Goal: Information Seeking & Learning: Understand process/instructions

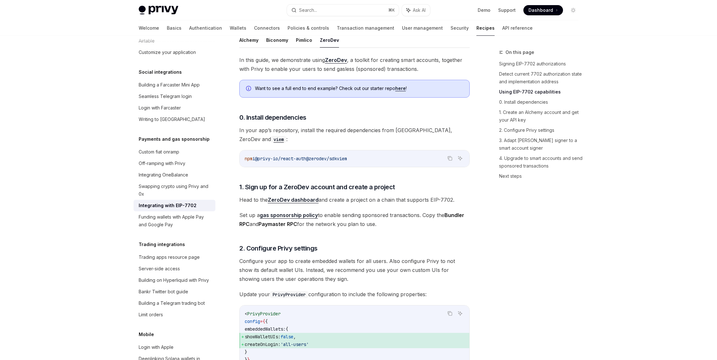
scroll to position [465, 0]
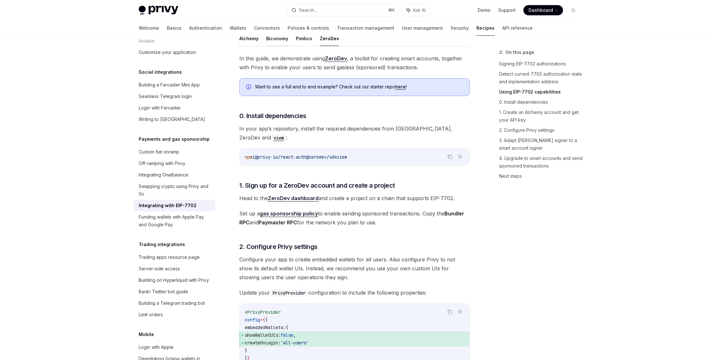
click at [272, 46] on button "Biconomy" at bounding box center [277, 38] width 22 height 15
type textarea "*"
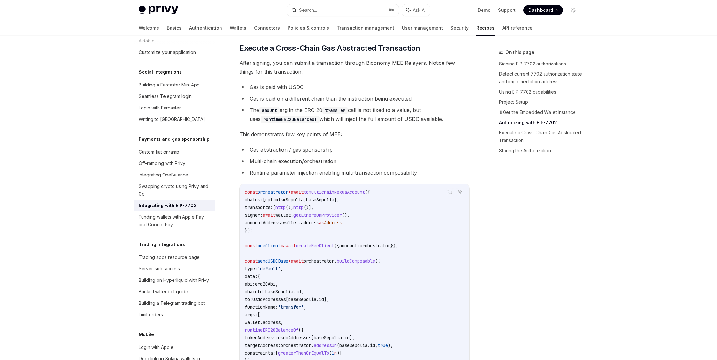
scroll to position [1354, 0]
click at [325, 195] on span "toMultichainNexusAccount" at bounding box center [334, 192] width 61 height 6
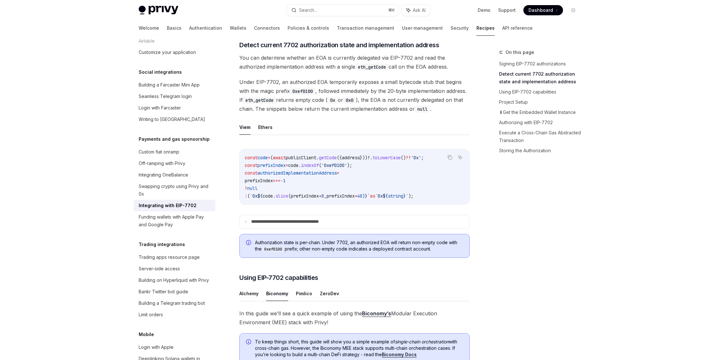
scroll to position [211, 0]
click at [353, 228] on summary "**********" at bounding box center [355, 220] width 230 height 13
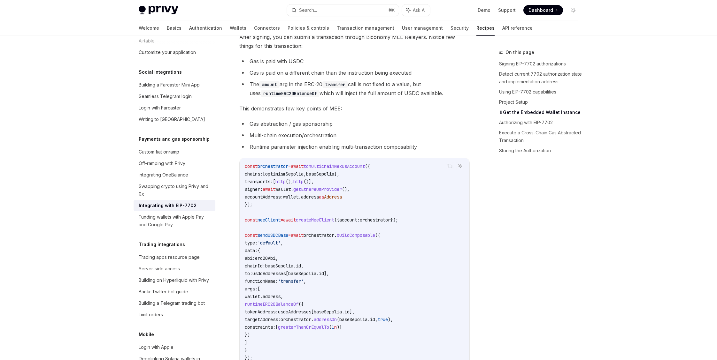
scroll to position [1242, 0]
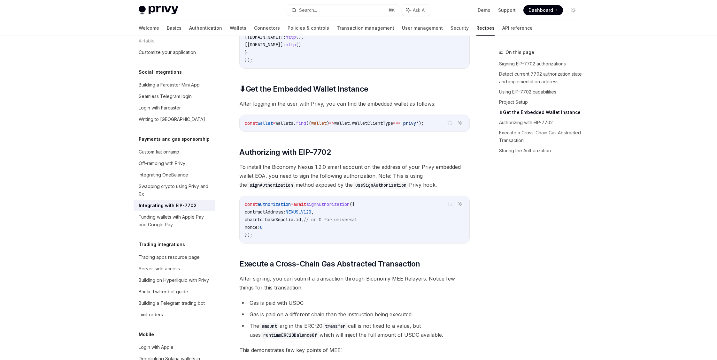
click at [311, 215] on span "NEXUS_V120" at bounding box center [299, 212] width 26 height 6
copy span "NEXUS_V120"
click at [327, 158] on span "Authorizing with EIP-7702" at bounding box center [284, 153] width 91 height 10
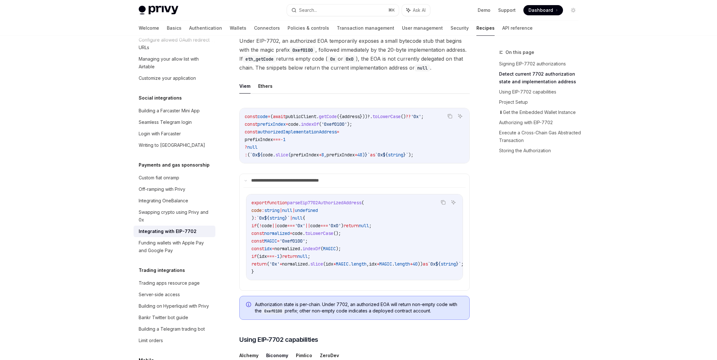
scroll to position [258, 0]
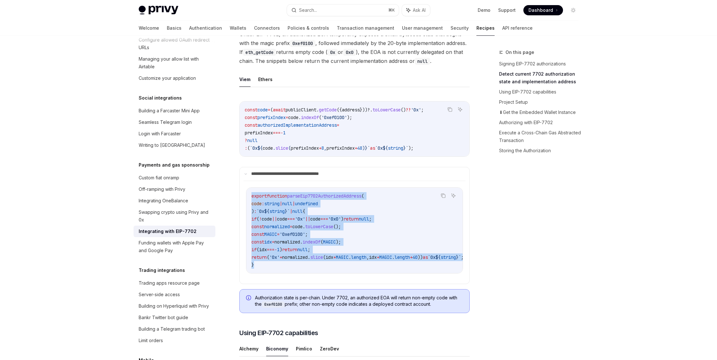
drag, startPoint x: 256, startPoint y: 276, endPoint x: 350, endPoint y: 200, distance: 120.2
click at [252, 208] on code "export function parseEip7702AuthorizedAddress ( code : string | null | undefine…" at bounding box center [364, 230] width 227 height 77
click at [269, 260] on span "(" at bounding box center [268, 258] width 3 height 6
drag, startPoint x: 264, startPoint y: 278, endPoint x: 245, endPoint y: 208, distance: 72.2
click at [245, 208] on typed\)Children "Copy Ask AI export function parseEip7702AuthorizedAddress ( code : string | nul…" at bounding box center [354, 227] width 222 height 93
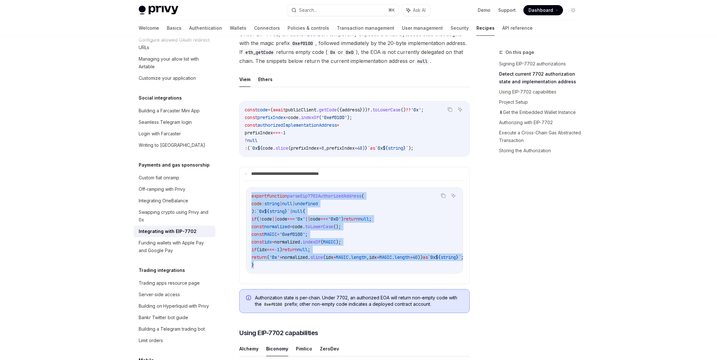
copy code "export function parseEip7702AuthorizedAddress ( code : string | null | undefine…"
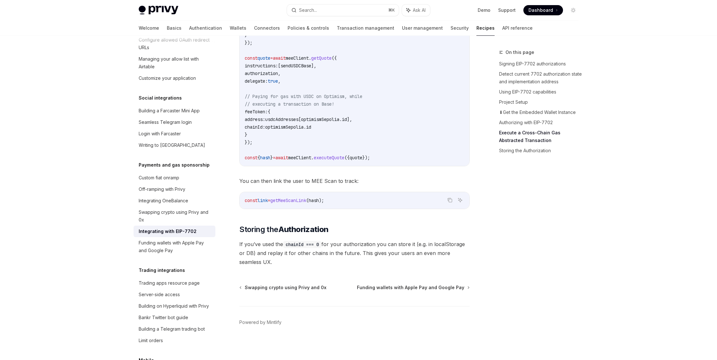
scroll to position [1799, 0]
